Goal: Information Seeking & Learning: Find specific fact

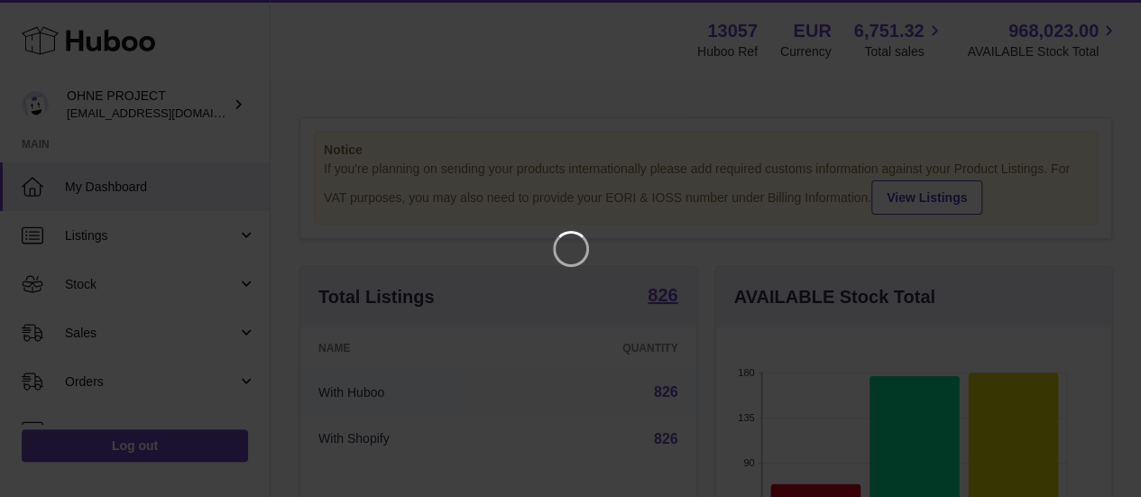
scroll to position [281, 402]
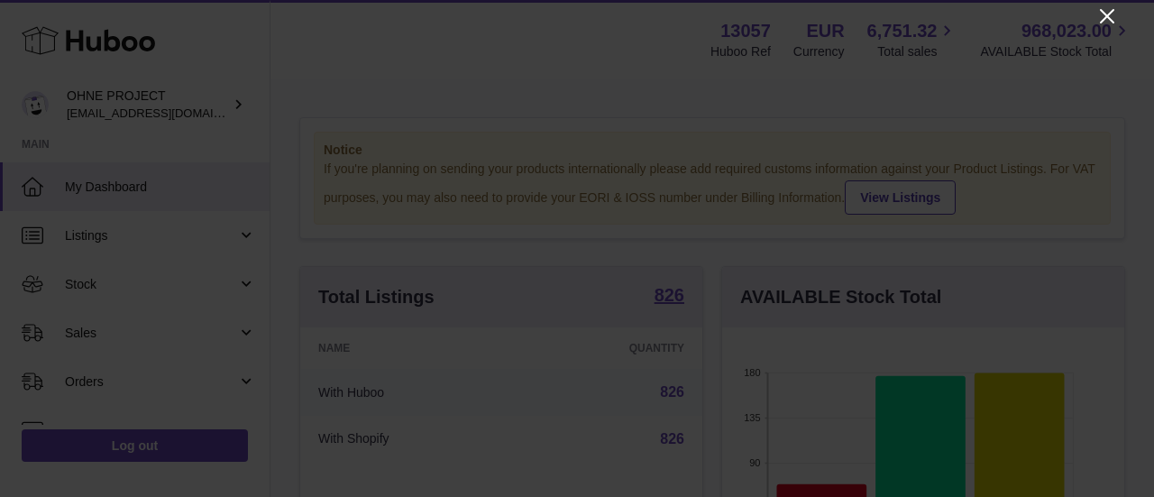
click at [1109, 10] on icon "Close" at bounding box center [1107, 16] width 22 height 22
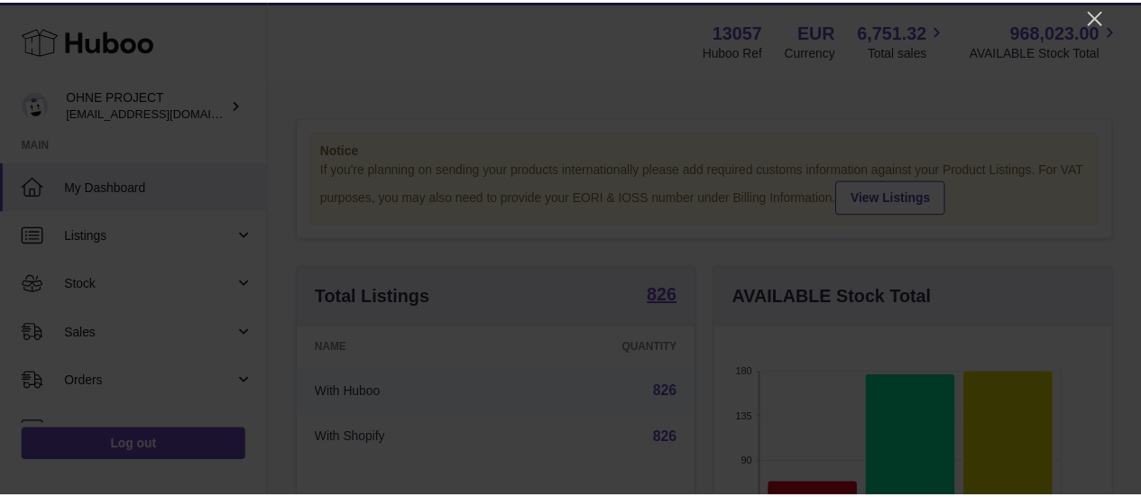
scroll to position [901368, 901253]
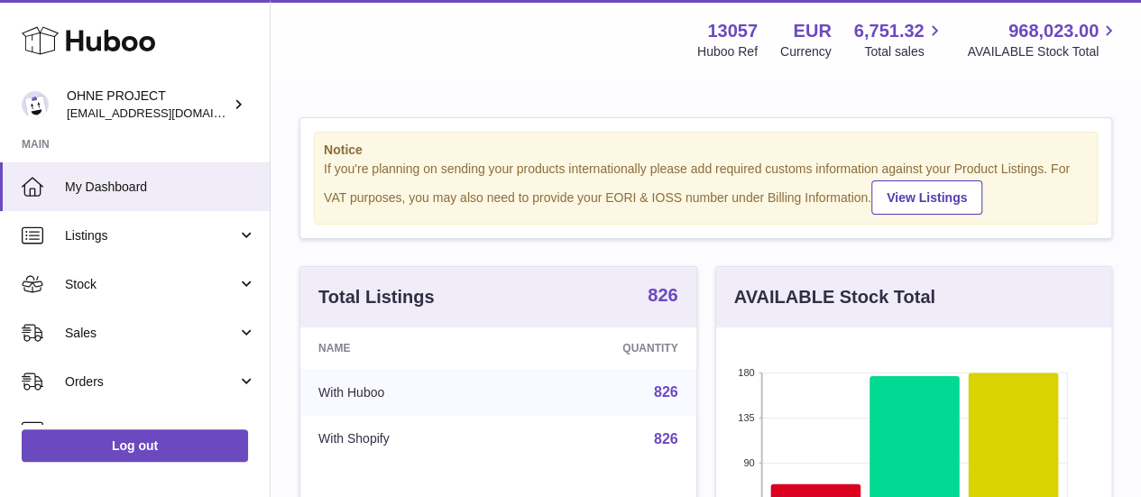
click at [664, 304] on strong "826" at bounding box center [662, 295] width 30 height 18
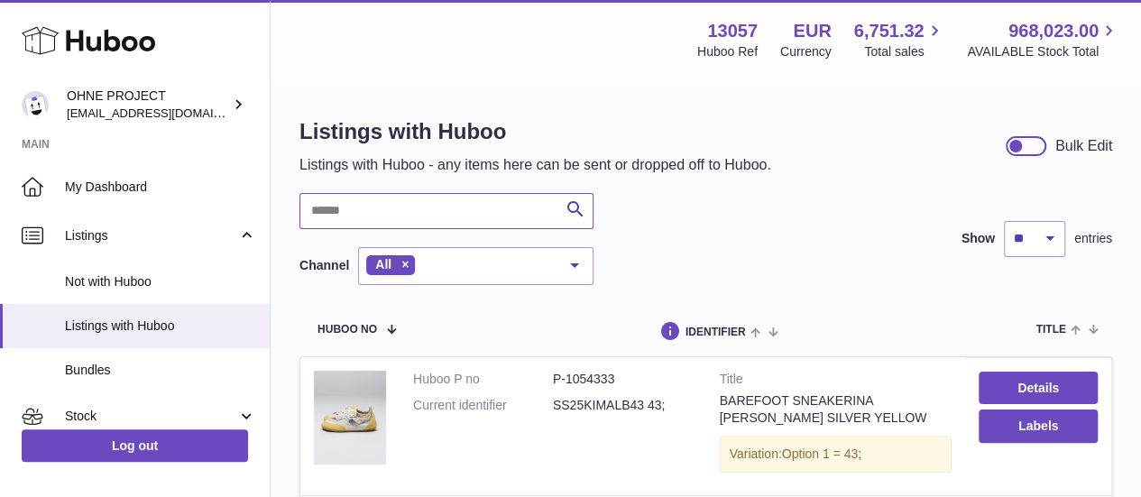
click at [397, 206] on input "text" at bounding box center [446, 211] width 294 height 36
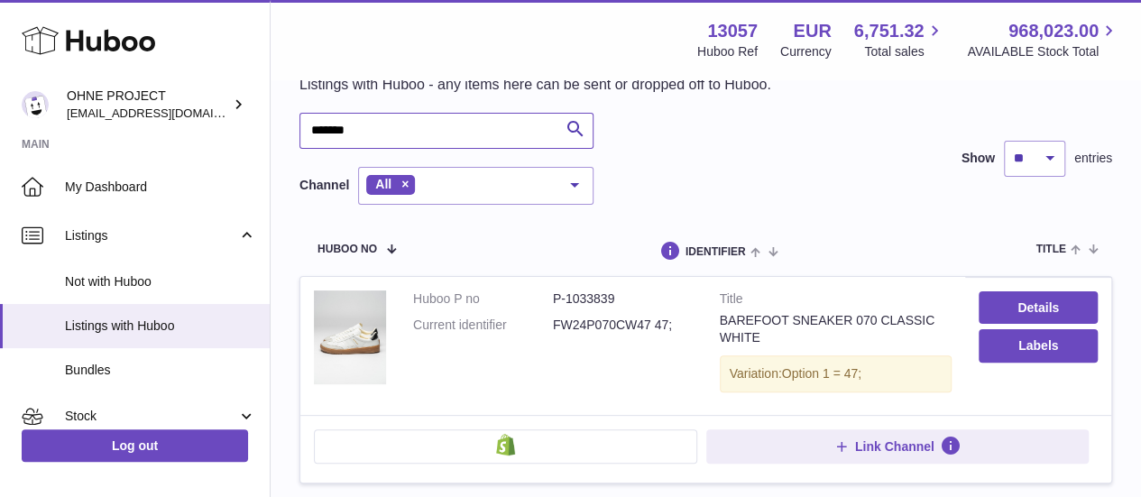
scroll to position [180, 0]
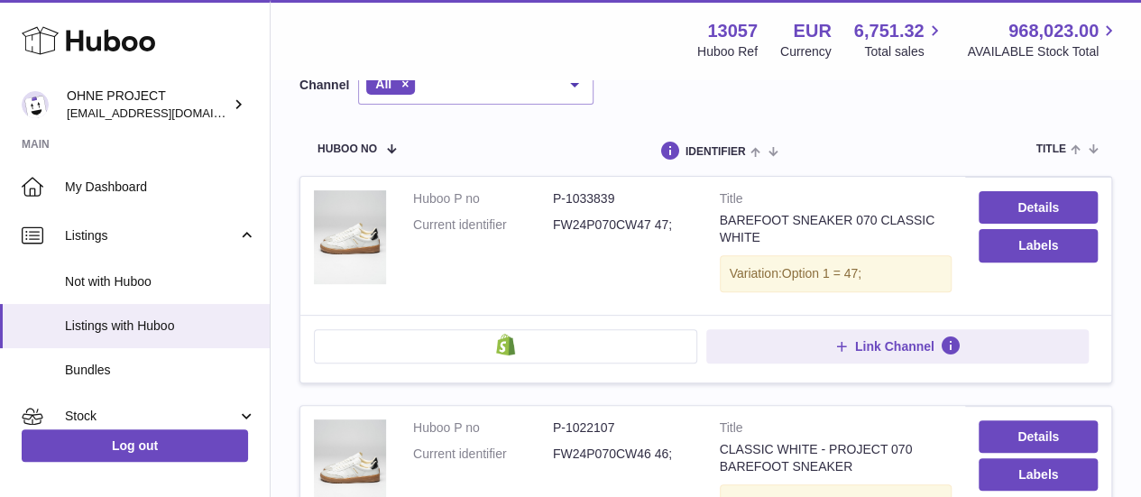
type input "*******"
drag, startPoint x: 652, startPoint y: 225, endPoint x: 551, endPoint y: 225, distance: 101.0
click at [551, 225] on dl "Huboo P no P-1033839 Current identifier FW24P070CW47 47;" at bounding box center [553, 216] width 280 height 52
copy dl "FW24P070CW47"
drag, startPoint x: 727, startPoint y: 380, endPoint x: 813, endPoint y: 470, distance: 124.3
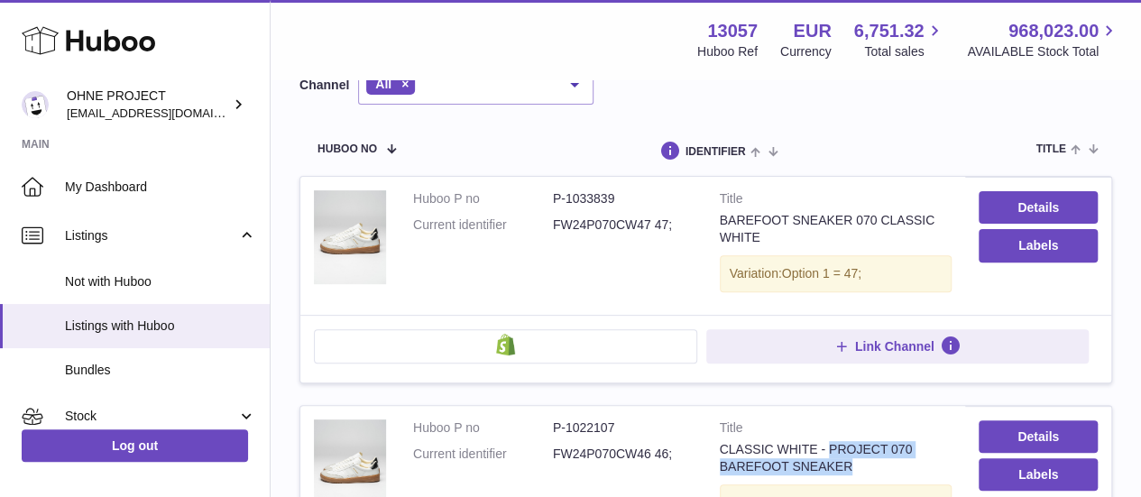
drag, startPoint x: 824, startPoint y: 445, endPoint x: 838, endPoint y: 462, distance: 21.8
click at [838, 462] on div "CLASSIC WHITE - PROJECT 070 BAREFOOT SNEAKER" at bounding box center [836, 458] width 233 height 34
copy div "PROJECT 070 BAREFOOT SNEAKER"
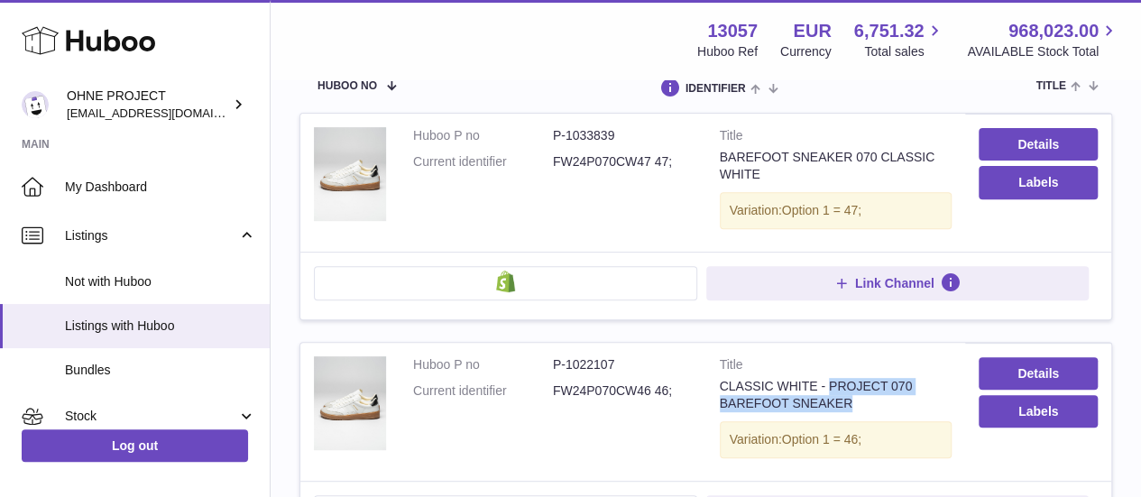
scroll to position [270, 0]
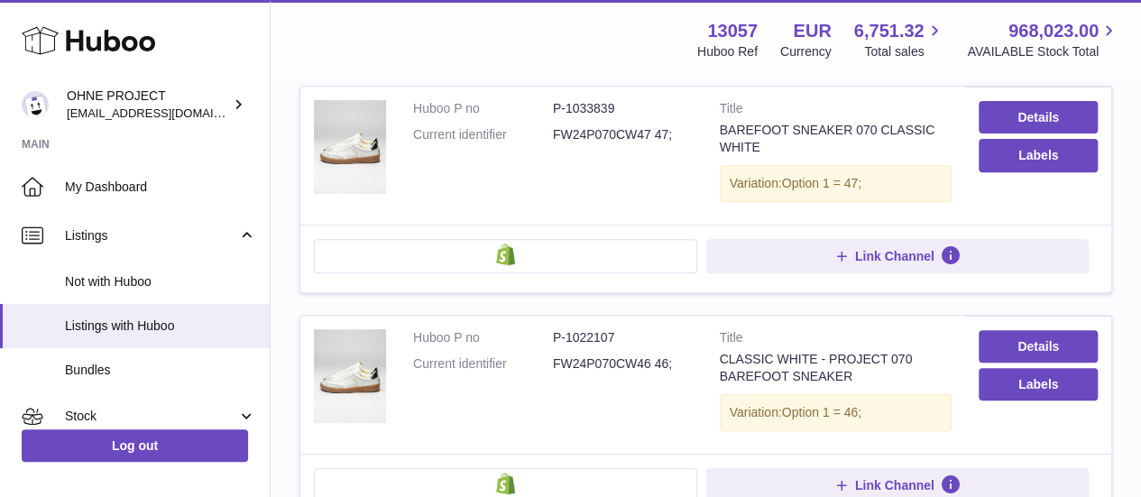
click at [577, 100] on dd "P-1033839" at bounding box center [623, 108] width 140 height 17
copy dd "1033839"
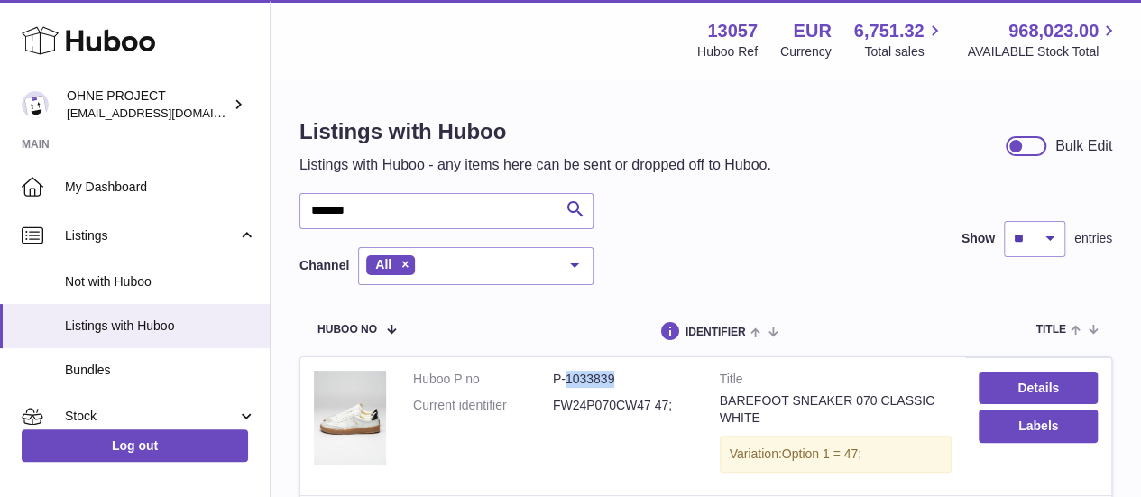
scroll to position [180, 0]
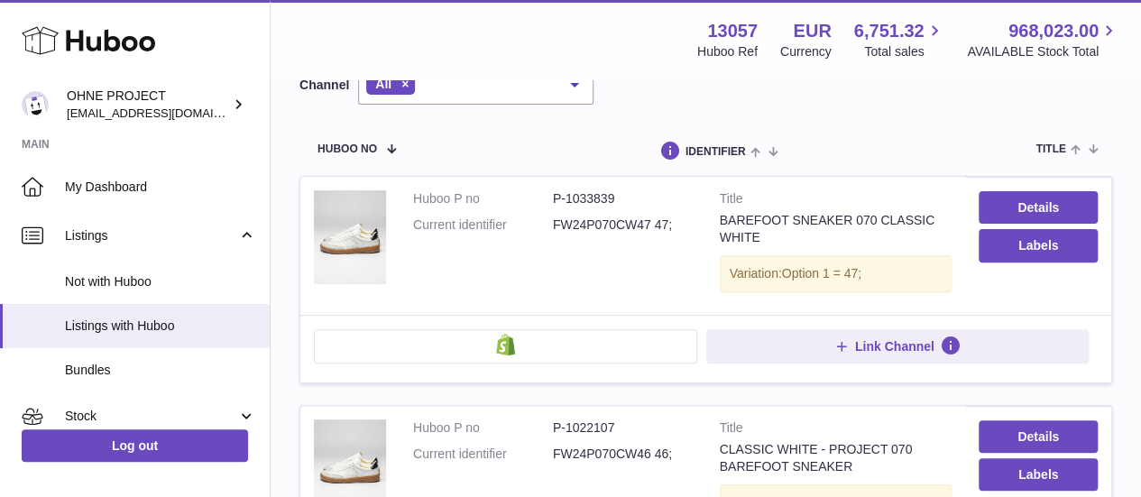
click at [626, 222] on dd "FW24P070CW47 47;" at bounding box center [623, 224] width 140 height 17
copy dd "FW24P070CW47"
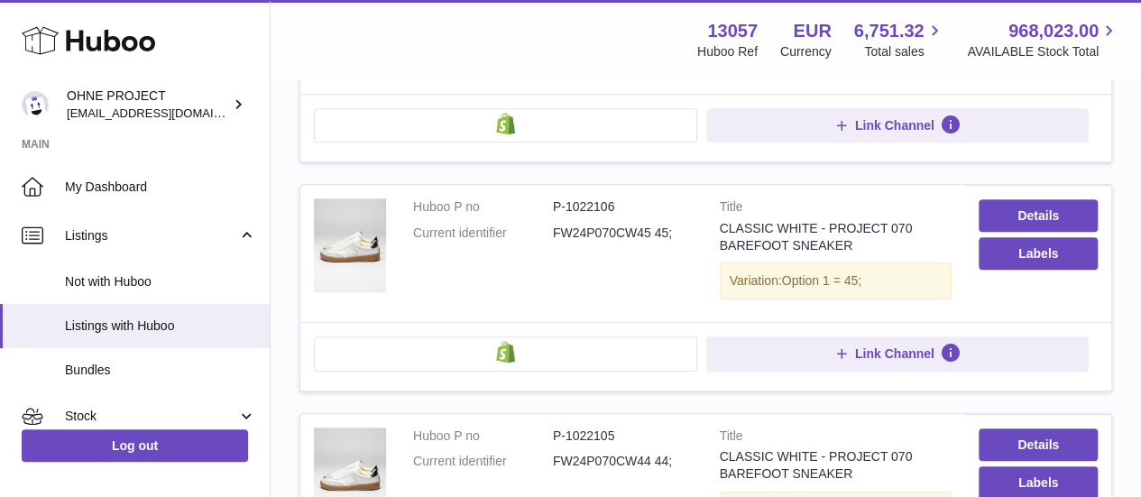
scroll to position [631, 0]
click at [613, 226] on dd "FW24P070CW45 45;" at bounding box center [623, 232] width 140 height 17
copy dd "FW24P070CW45"
click at [691, 238] on dl "Huboo P no P-1022106 Current identifier FW24P070CW45 45;" at bounding box center [553, 223] width 280 height 52
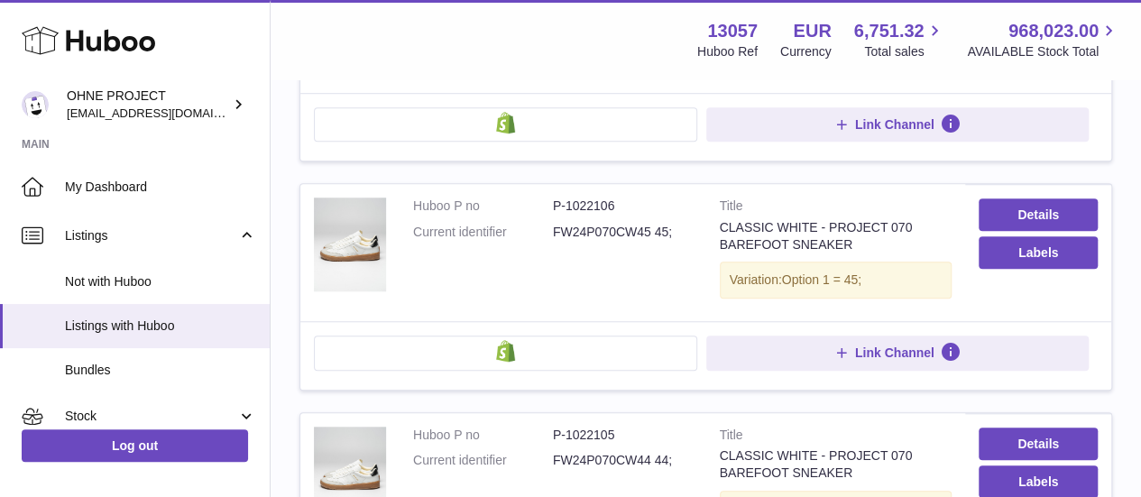
click at [730, 221] on div "CLASSIC WHITE - PROJECT 070 BAREFOOT SNEAKER" at bounding box center [836, 236] width 233 height 34
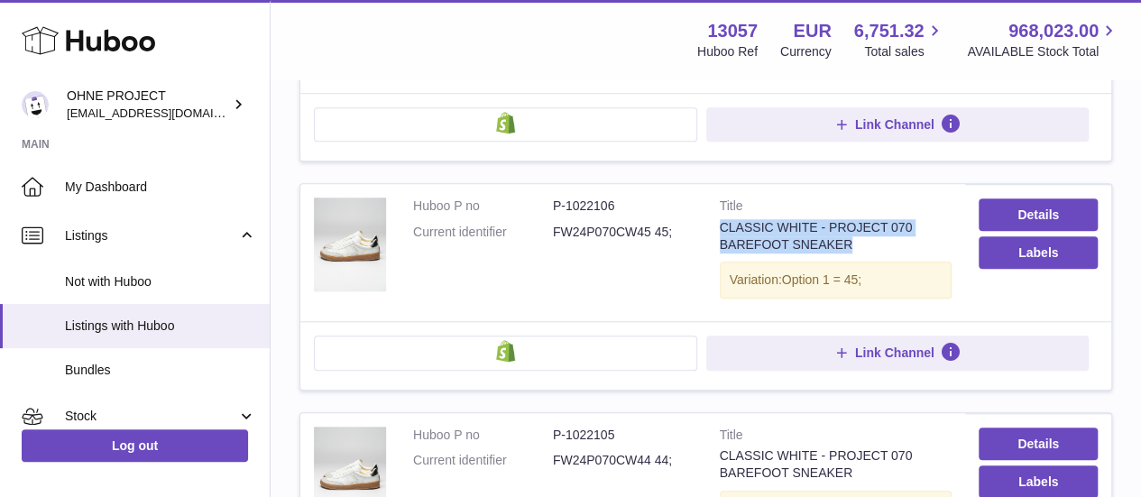
drag, startPoint x: 719, startPoint y: 224, endPoint x: 839, endPoint y: 240, distance: 121.0
click at [839, 240] on div "CLASSIC WHITE - PROJECT 070 BAREFOOT SNEAKER" at bounding box center [836, 236] width 233 height 34
copy div "CLASSIC WHITE - PROJECT 070 BAREFOOT SNEAKER"
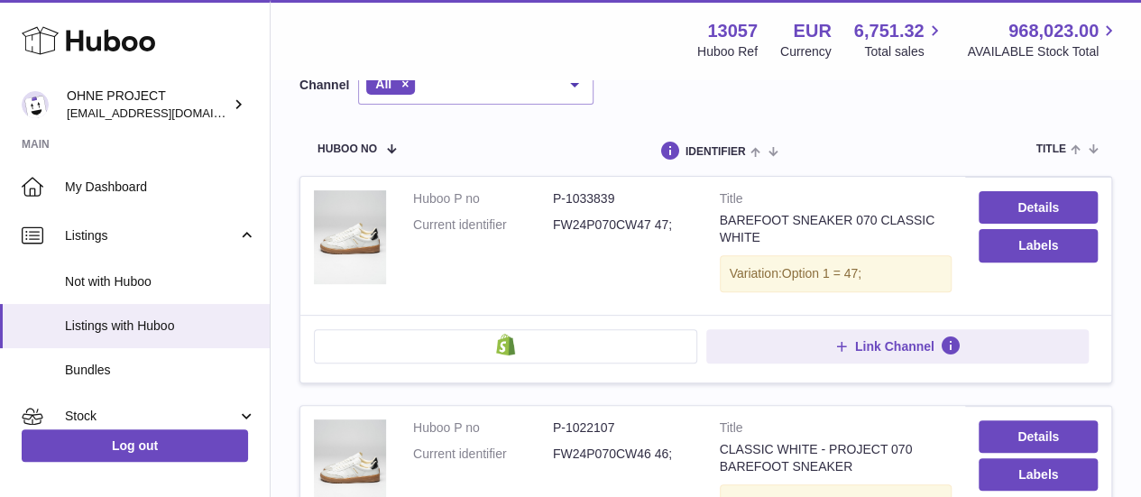
scroll to position [0, 0]
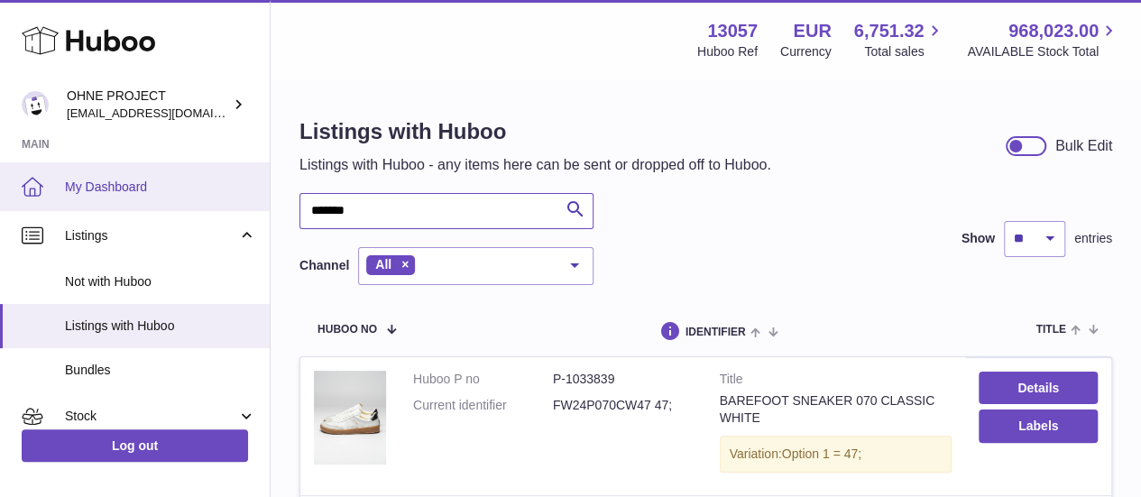
drag, startPoint x: 382, startPoint y: 201, endPoint x: 263, endPoint y: 209, distance: 119.3
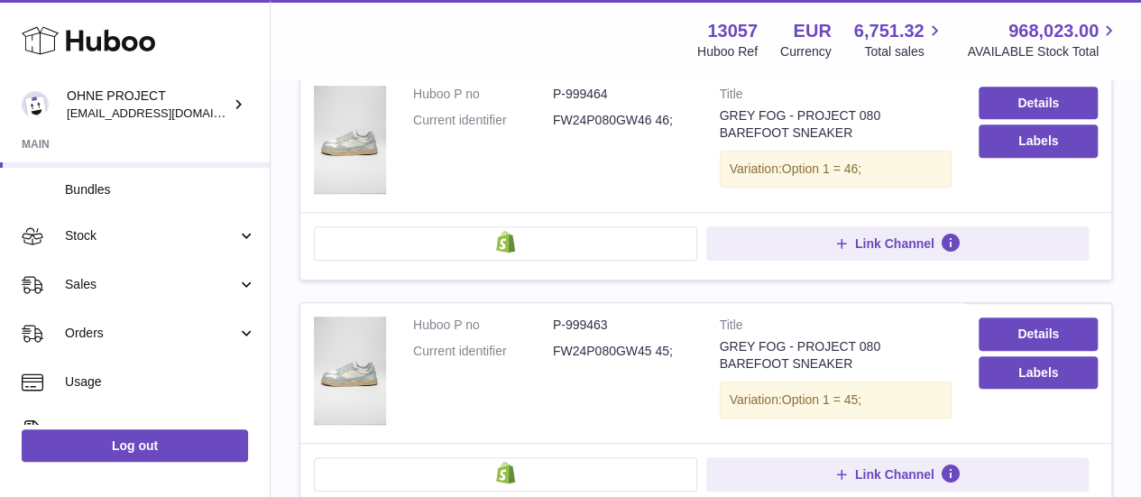
scroll to position [541, 0]
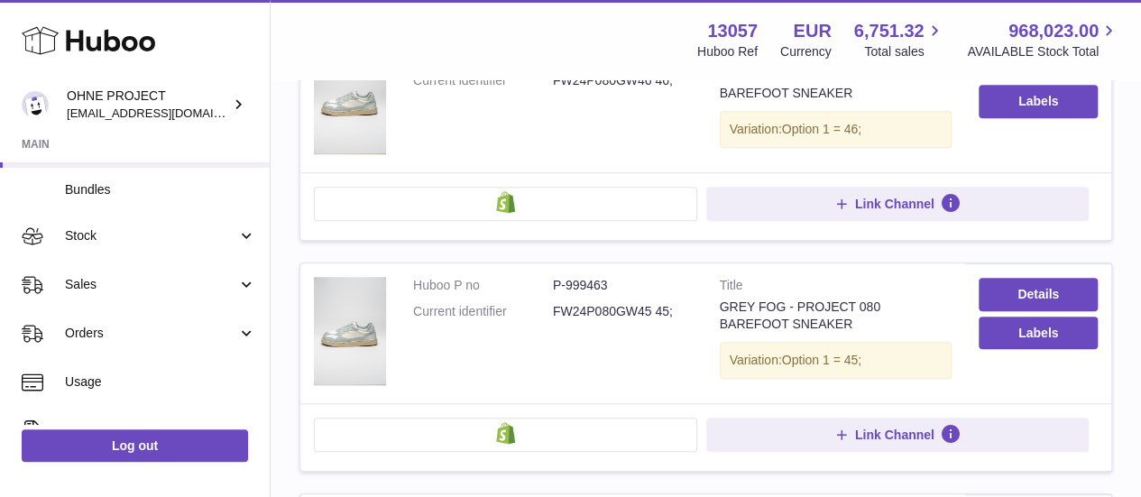
click at [621, 305] on dd "FW24P080GW45 45;" at bounding box center [623, 311] width 140 height 17
copy dd "FW24P080GW45"
click at [566, 345] on td "Huboo P no P-999463 Current identifier FW24P080GW45 45;" at bounding box center [552, 333] width 307 height 140
drag, startPoint x: 720, startPoint y: 303, endPoint x: 784, endPoint y: 320, distance: 67.1
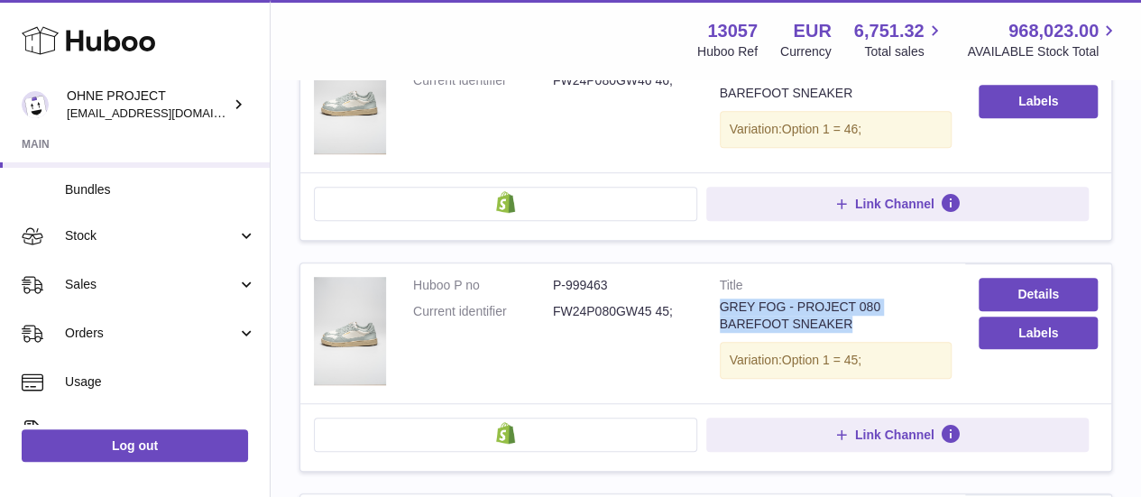
click at [784, 320] on div "GREY FOG - PROJECT 080 BAREFOOT SNEAKER" at bounding box center [836, 315] width 233 height 34
copy div "GREY FOG - PROJECT 080 BAREFOOT SNEAKER"
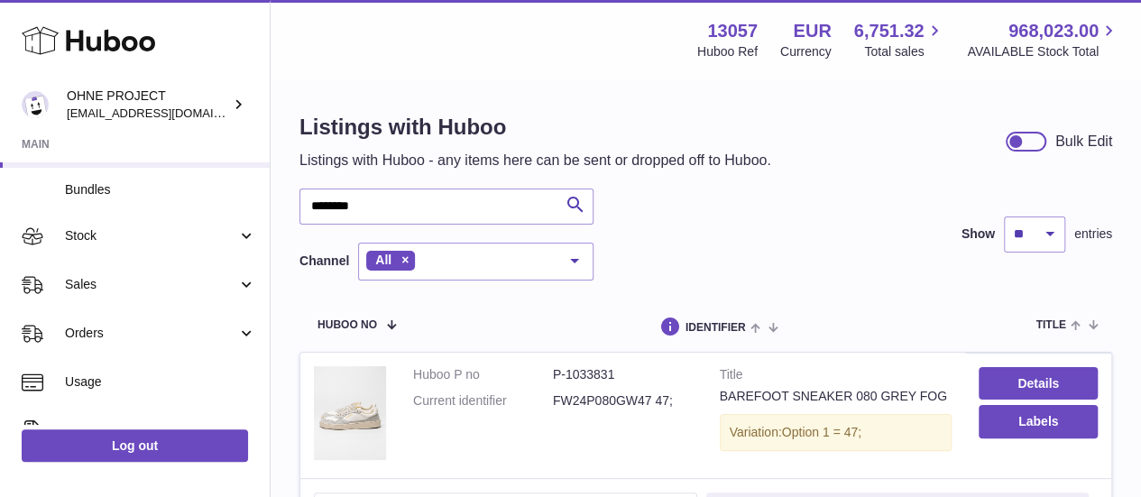
scroll to position [0, 0]
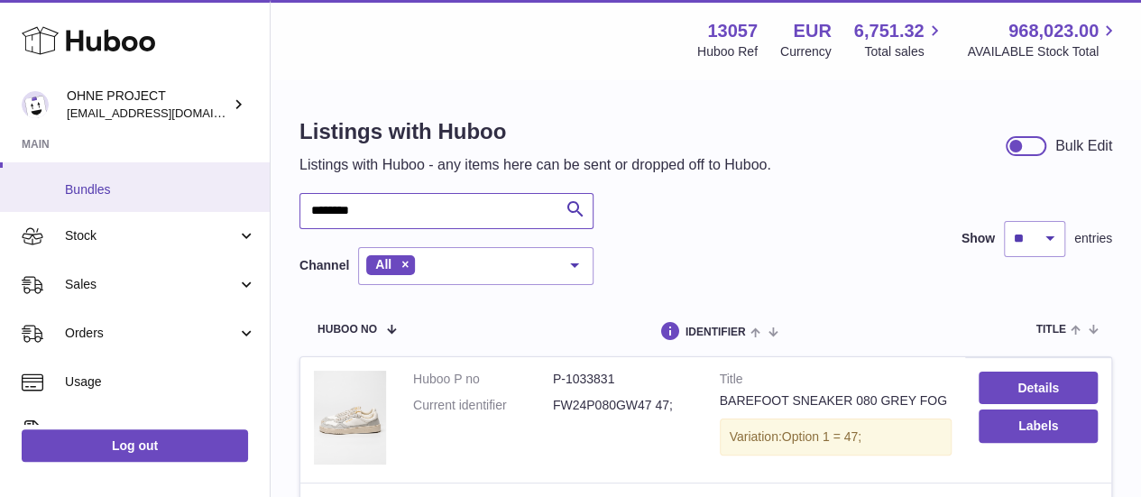
drag, startPoint x: 398, startPoint y: 223, endPoint x: 196, endPoint y: 188, distance: 204.9
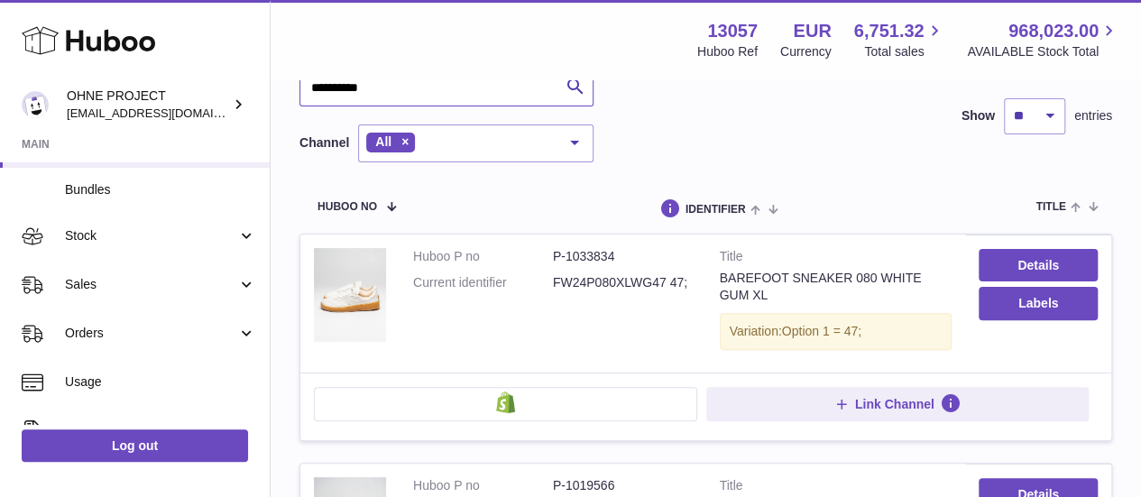
scroll to position [90, 0]
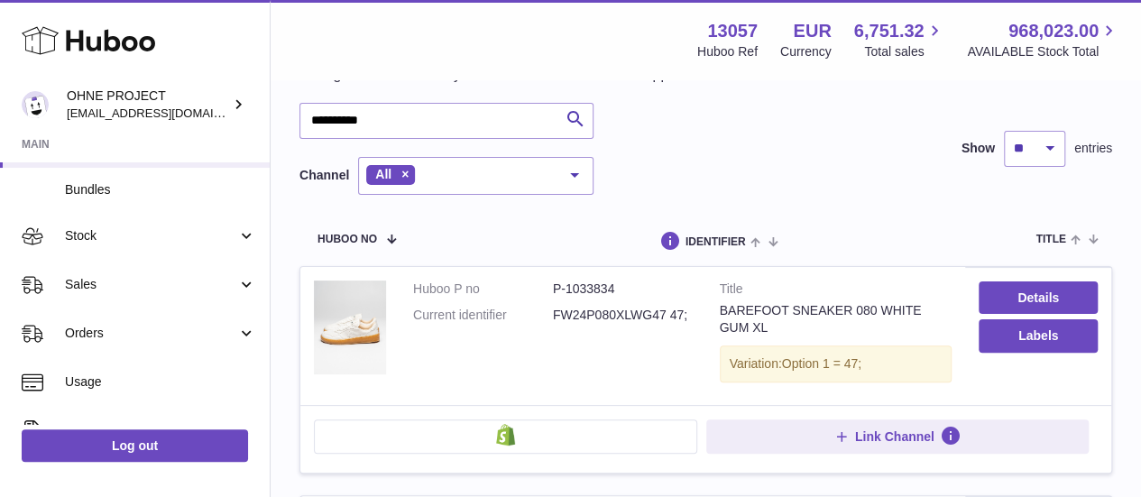
click at [618, 307] on dd "FW24P080XLWG47 47;" at bounding box center [623, 315] width 140 height 17
copy dd "FW24P080XLWG47"
drag, startPoint x: 721, startPoint y: 313, endPoint x: 729, endPoint y: 324, distance: 13.0
click at [729, 324] on div "BAREFOOT SNEAKER 080 WHITE GUM XL" at bounding box center [836, 319] width 233 height 34
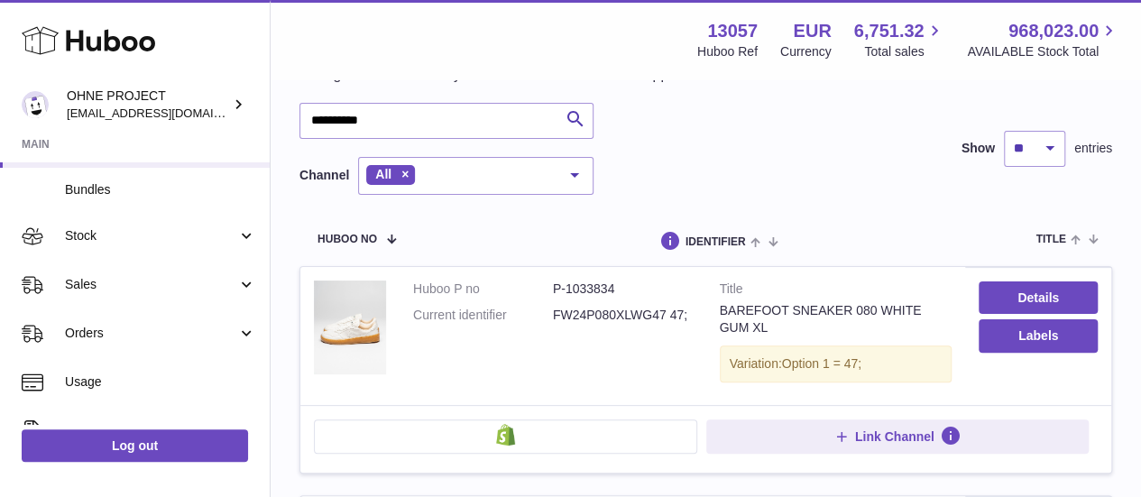
click at [736, 331] on div "BAREFOOT SNEAKER 080 WHITE GUM XL" at bounding box center [836, 319] width 233 height 34
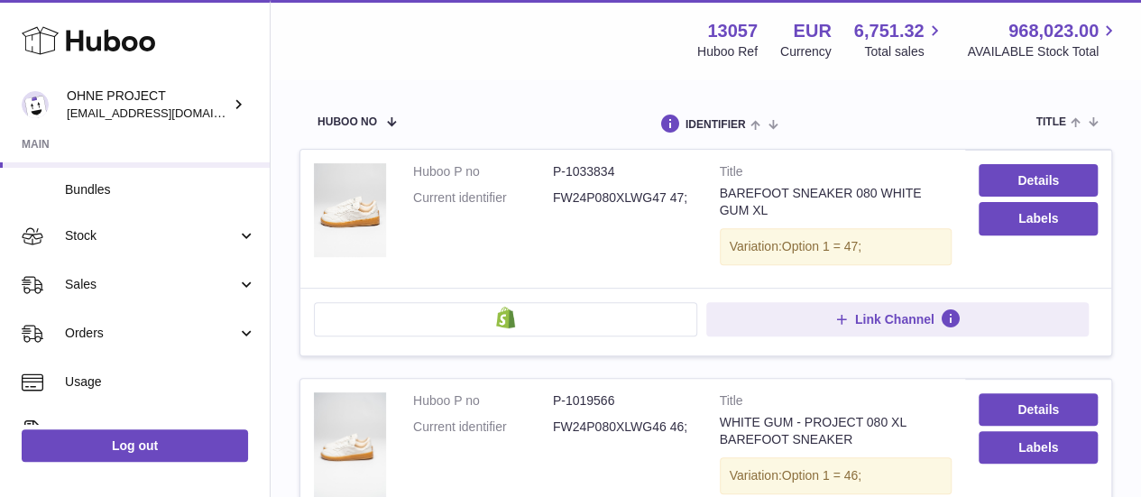
scroll to position [180, 0]
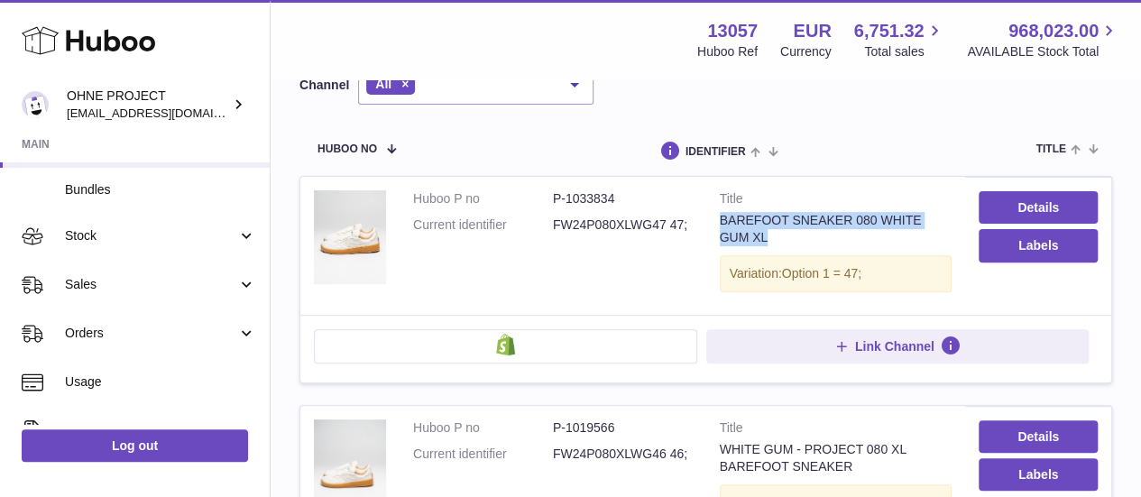
drag, startPoint x: 747, startPoint y: 238, endPoint x: 718, endPoint y: 225, distance: 31.9
click at [718, 225] on td "Title BAREFOOT SNEAKER 080 WHITE GUM XL Variation: Option 1 = 47;" at bounding box center [836, 246] width 260 height 138
copy div "BAREFOOT SNEAKER 080 WHITE GUM XL"
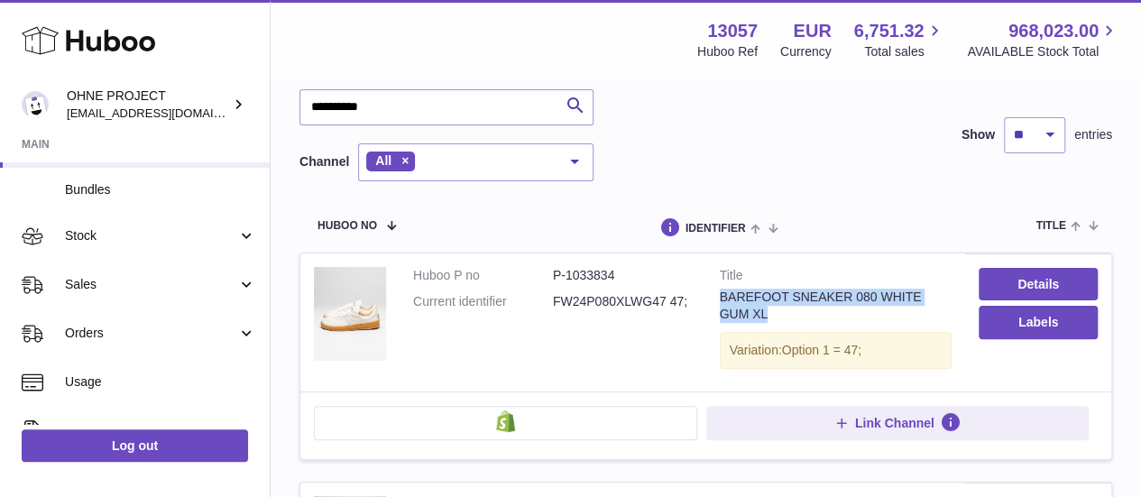
scroll to position [0, 0]
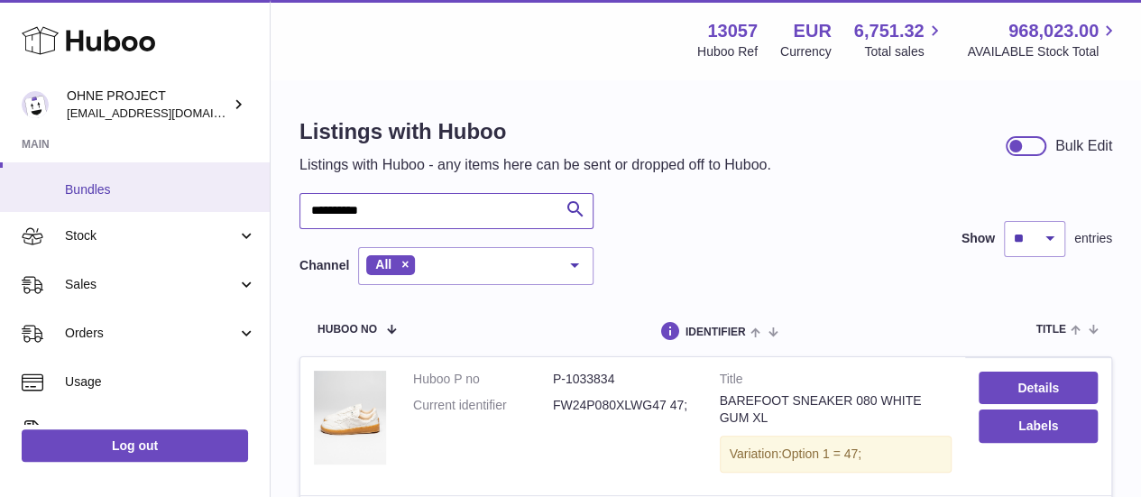
drag, startPoint x: 415, startPoint y: 208, endPoint x: 170, endPoint y: 194, distance: 245.7
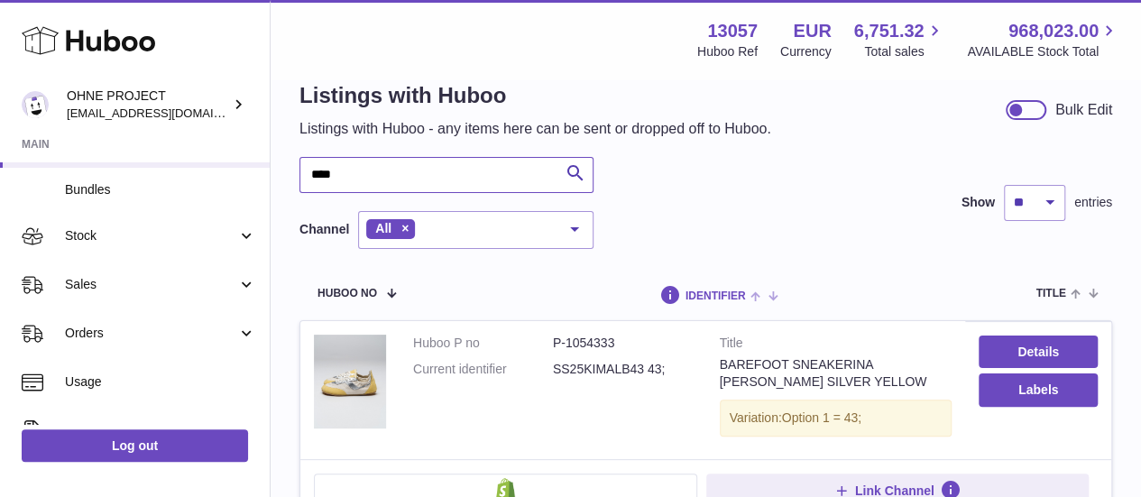
scroll to position [11, 0]
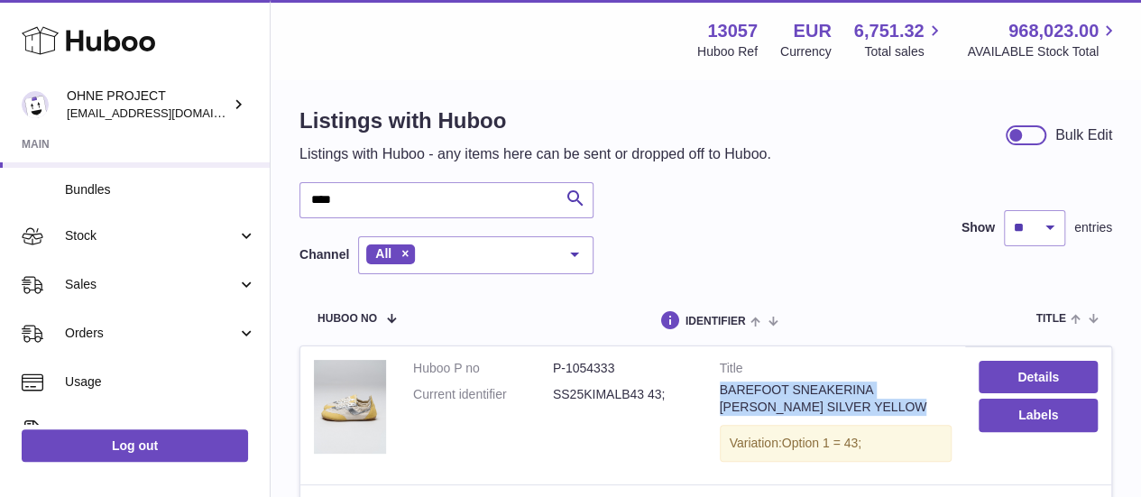
drag, startPoint x: 813, startPoint y: 410, endPoint x: 720, endPoint y: 385, distance: 97.1
click at [720, 385] on div "BAREFOOT SNEAKERINA KIMA LIBERTAS SILVER YELLOW" at bounding box center [836, 398] width 233 height 34
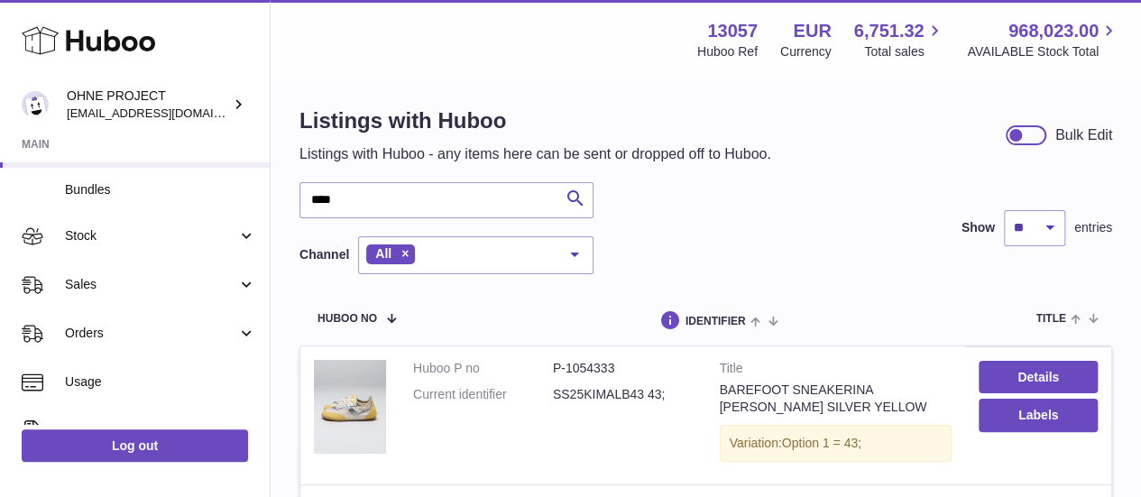
click at [810, 298] on tr "Huboo no identifier title action channels" at bounding box center [705, 318] width 812 height 53
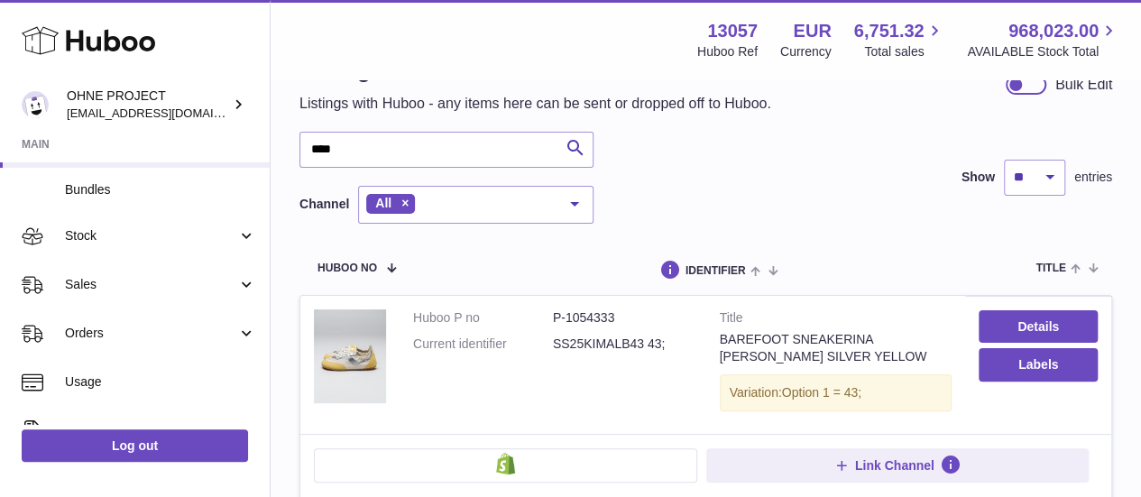
scroll to position [101, 0]
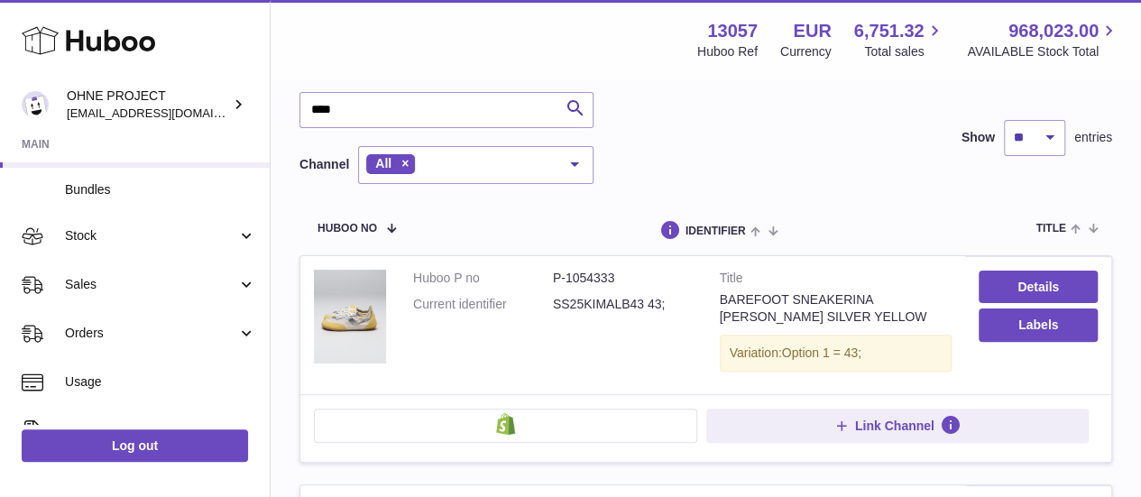
click at [597, 298] on dd "SS25KIMALB43 43;" at bounding box center [623, 304] width 140 height 17
click at [867, 165] on div "**** Search Channel All All eBay Amazon Shopify Woocommerce Etsy No elements fo…" at bounding box center [705, 138] width 812 height 92
drag, startPoint x: 379, startPoint y: 120, endPoint x: 289, endPoint y: 121, distance: 90.2
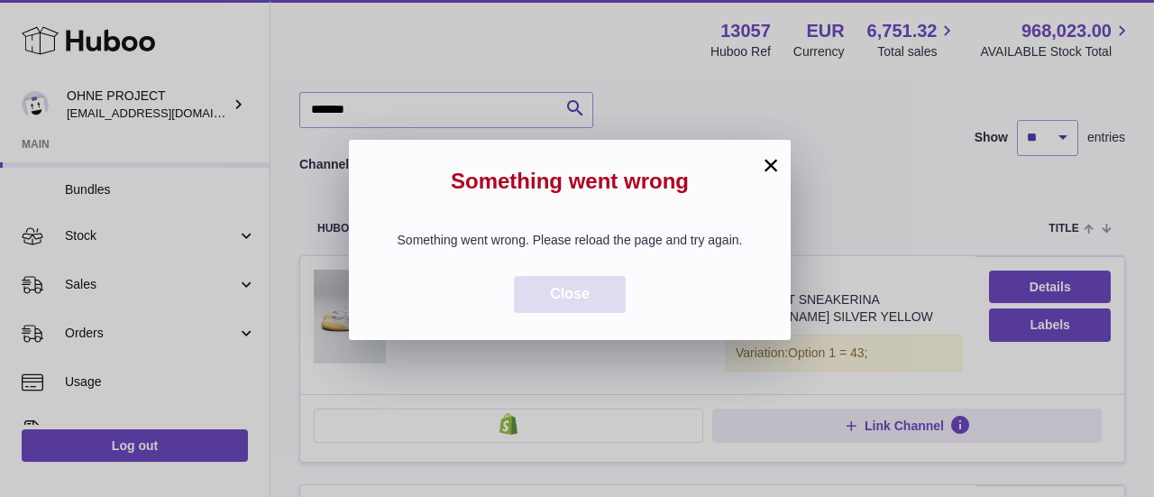
click at [608, 313] on button "Close" at bounding box center [570, 294] width 112 height 37
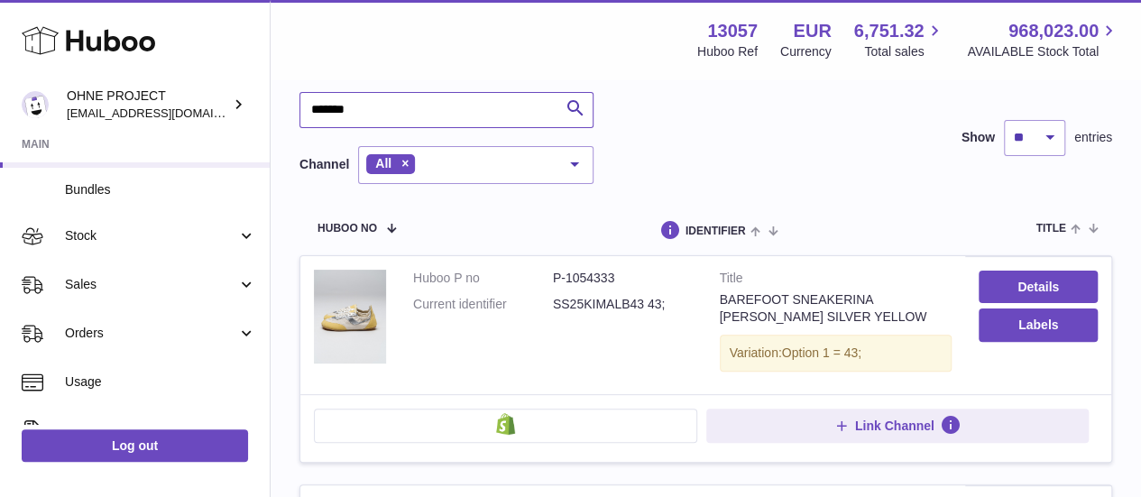
click at [413, 117] on input "*******" at bounding box center [446, 110] width 294 height 36
click at [339, 111] on input "*******" at bounding box center [446, 110] width 294 height 36
type input "******"
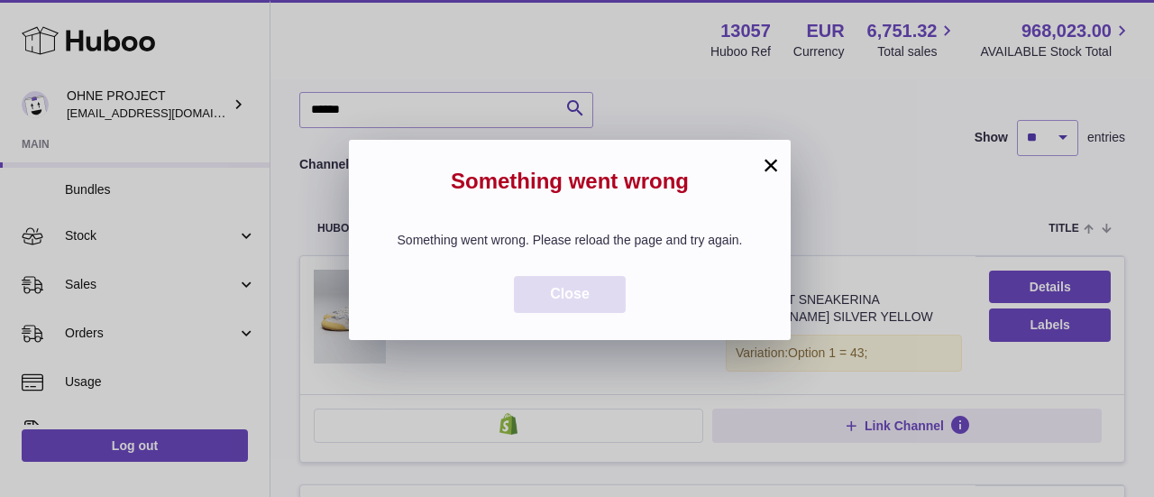
click at [566, 301] on span "Close" at bounding box center [570, 293] width 40 height 15
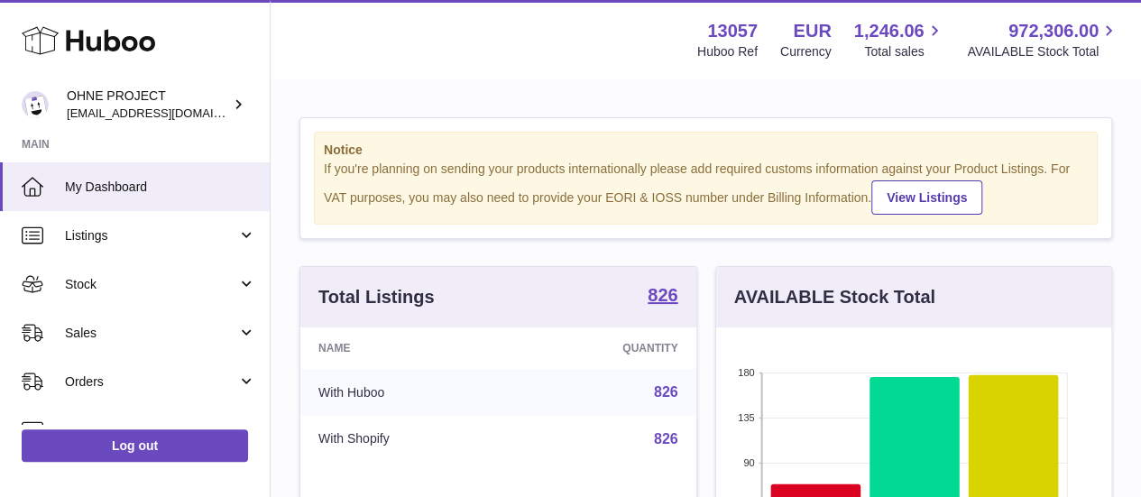
scroll to position [281, 395]
click at [674, 304] on strong "826" at bounding box center [662, 295] width 30 height 18
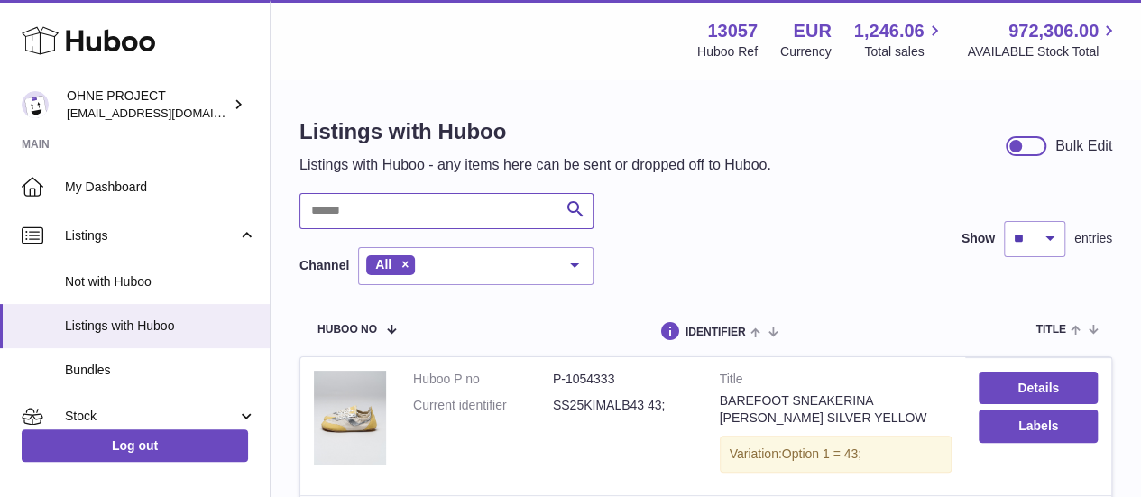
click at [373, 202] on input "text" at bounding box center [446, 211] width 294 height 36
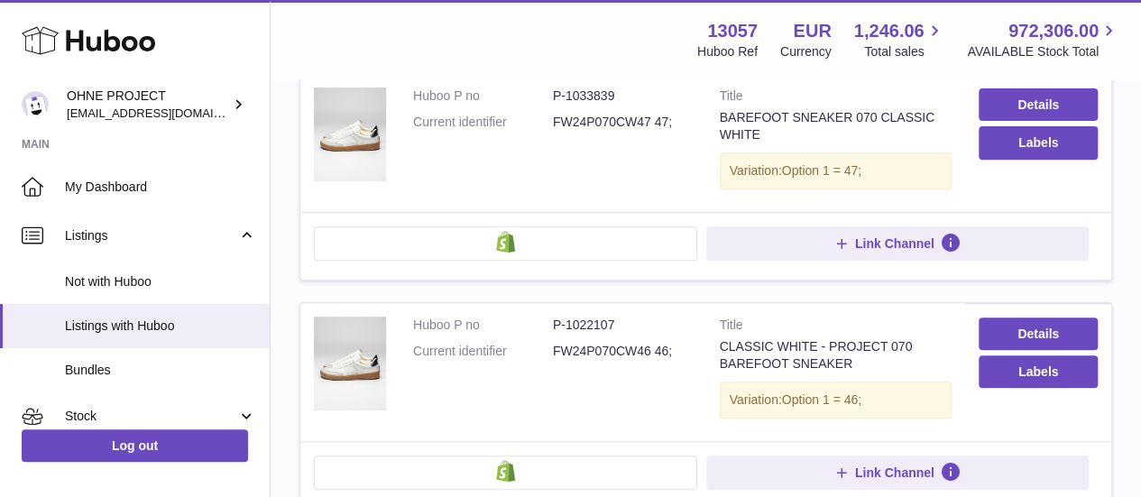
scroll to position [180, 0]
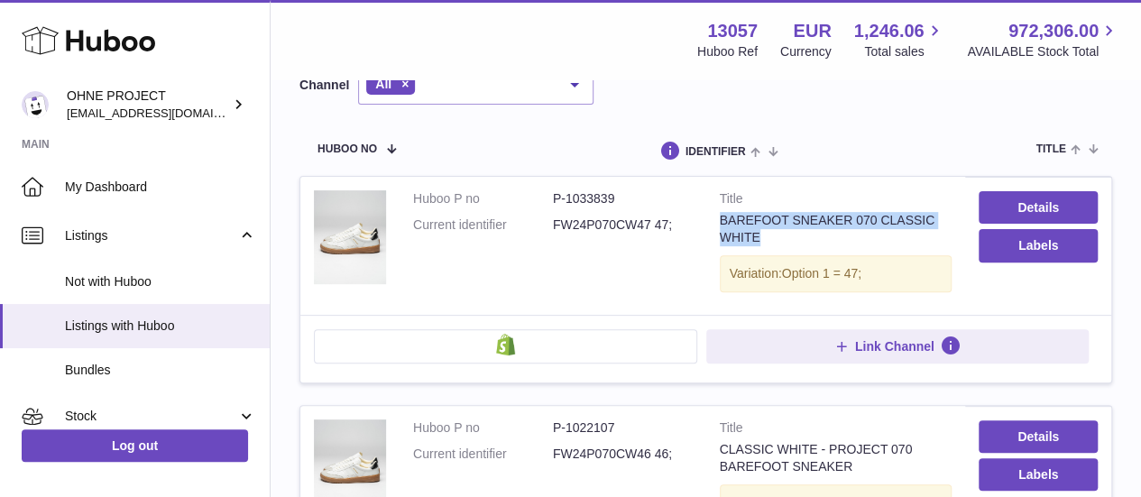
drag, startPoint x: 763, startPoint y: 233, endPoint x: 712, endPoint y: 221, distance: 51.8
click at [712, 221] on td "Title BAREFOOT SNEAKER 070 CLASSIC WHITE Variation: Option 1 = 47;" at bounding box center [836, 246] width 260 height 138
copy div "BAREFOOT SNEAKER 070 CLASSIC WHITE"
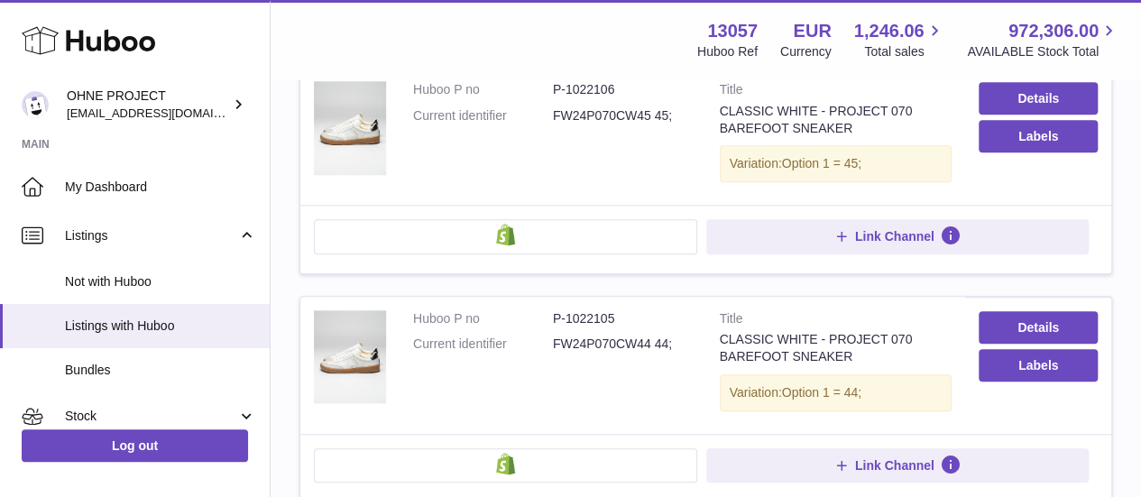
scroll to position [811, 0]
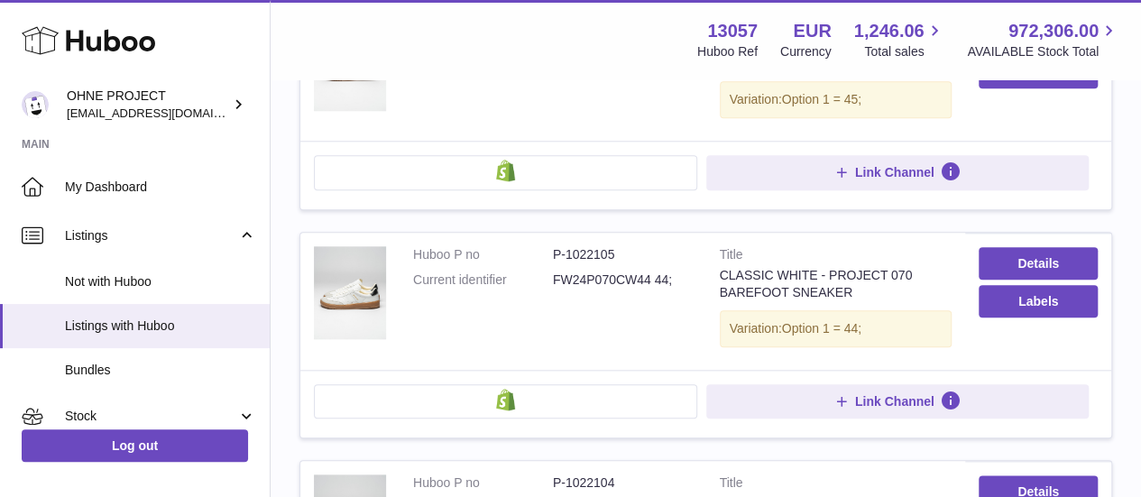
click at [622, 279] on dd "FW24P070CW44 44;" at bounding box center [623, 279] width 140 height 17
copy dd "FW24P070CW44"
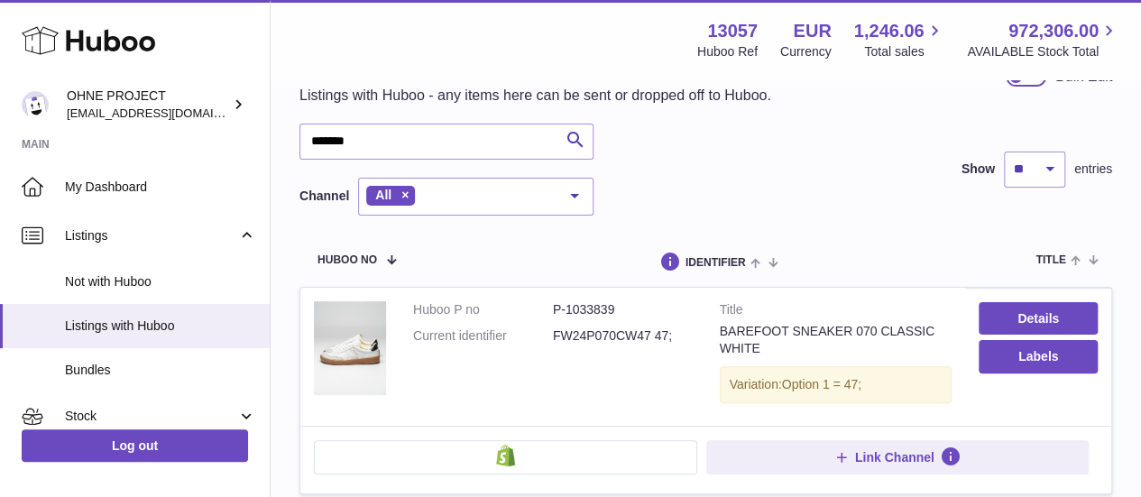
scroll to position [0, 0]
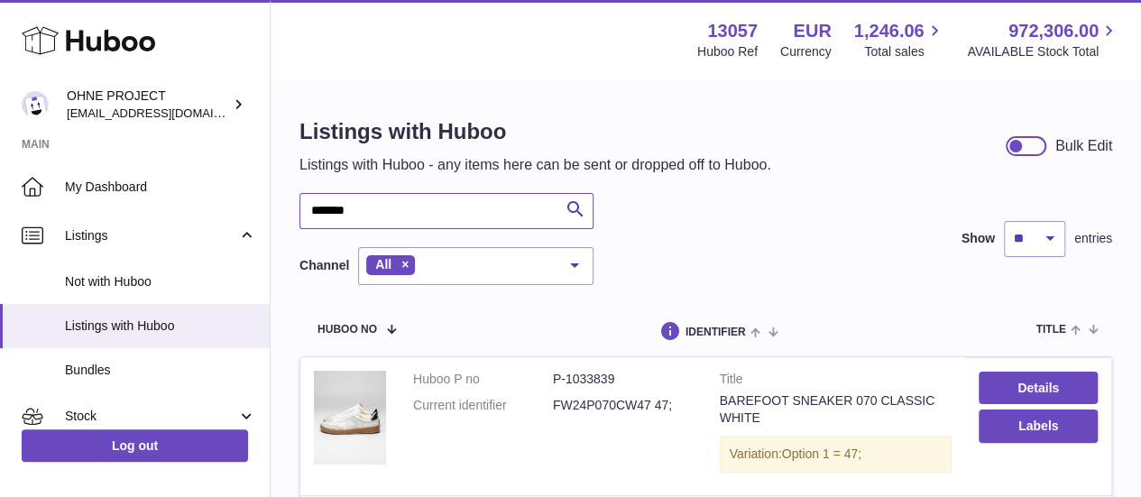
click at [398, 212] on input "*******" at bounding box center [446, 211] width 294 height 36
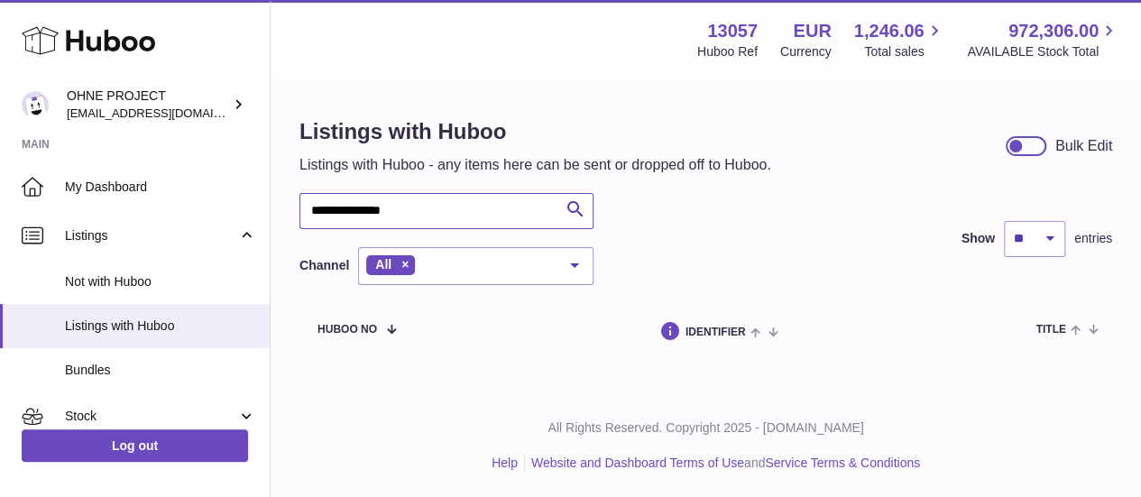
click at [355, 212] on input "**********" at bounding box center [446, 211] width 294 height 36
type input "********"
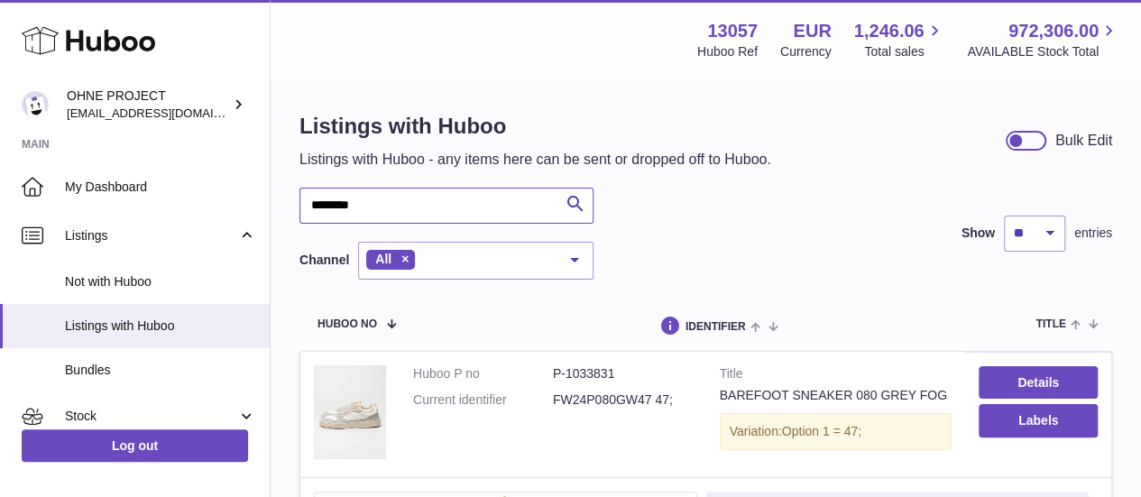
scroll to position [180, 0]
